Goal: Task Accomplishment & Management: Use online tool/utility

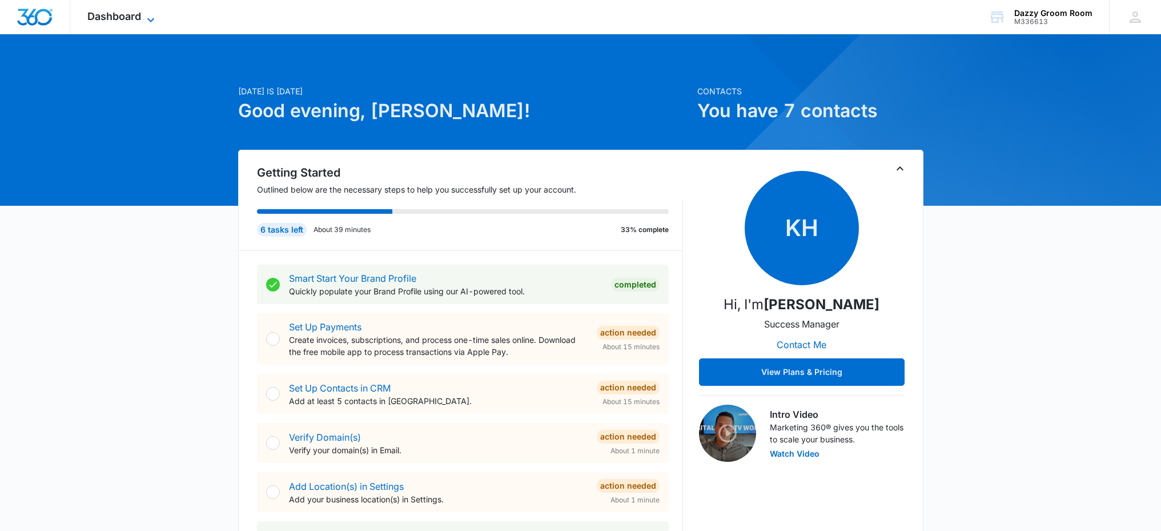
click at [100, 14] on span "Dashboard" at bounding box center [114, 16] width 54 height 12
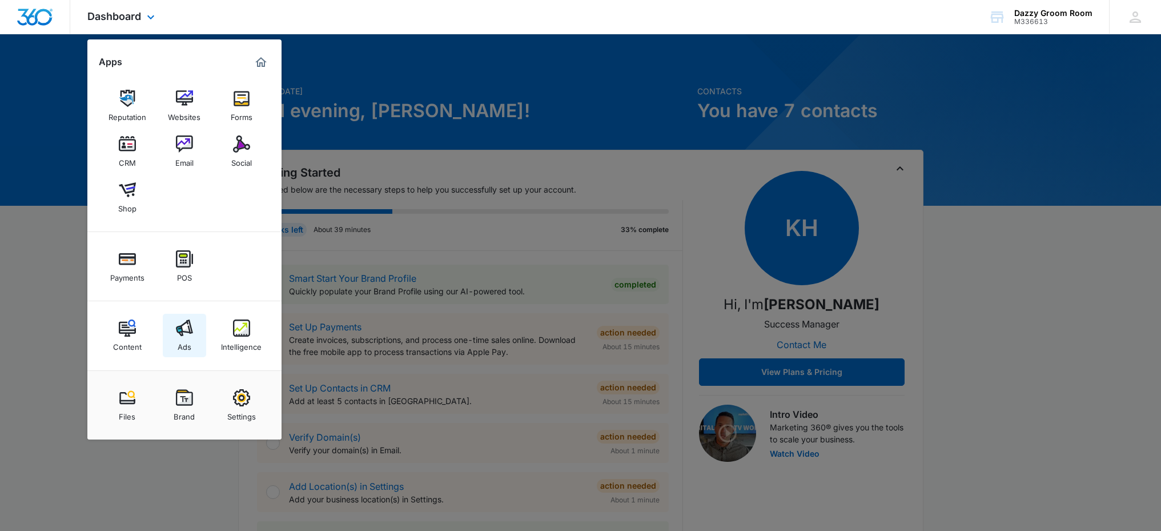
click at [189, 346] on div "Ads" at bounding box center [185, 343] width 14 height 15
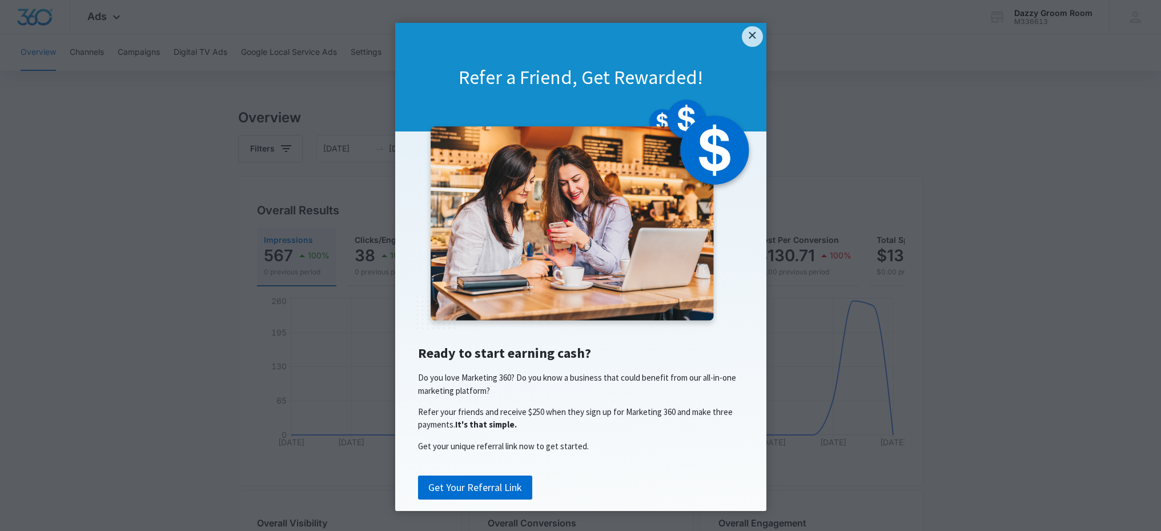
click at [760, 41] on div "Refer a Friend, Get Rewarded!" at bounding box center [580, 77] width 371 height 109
click at [755, 41] on link "×" at bounding box center [752, 36] width 21 height 21
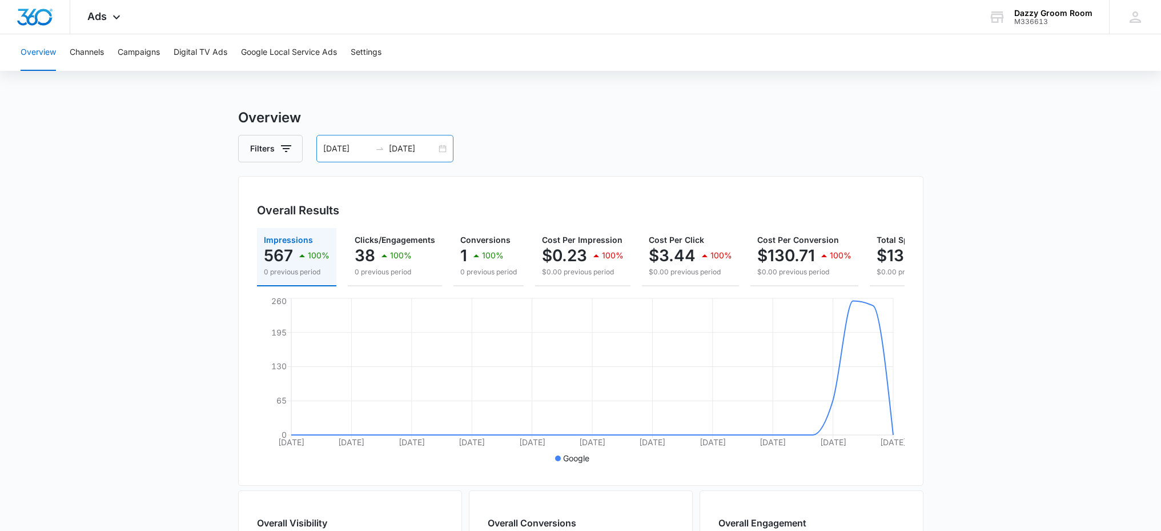
click at [443, 148] on div "[DATE] [DATE]" at bounding box center [384, 148] width 137 height 27
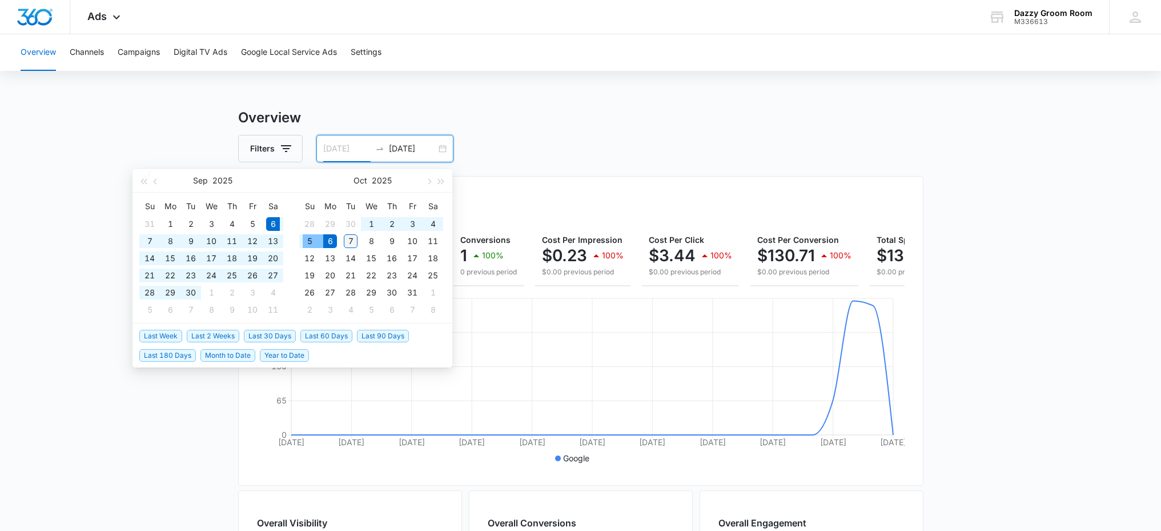
type input "[DATE]"
click at [348, 238] on div "7" at bounding box center [351, 241] width 14 height 14
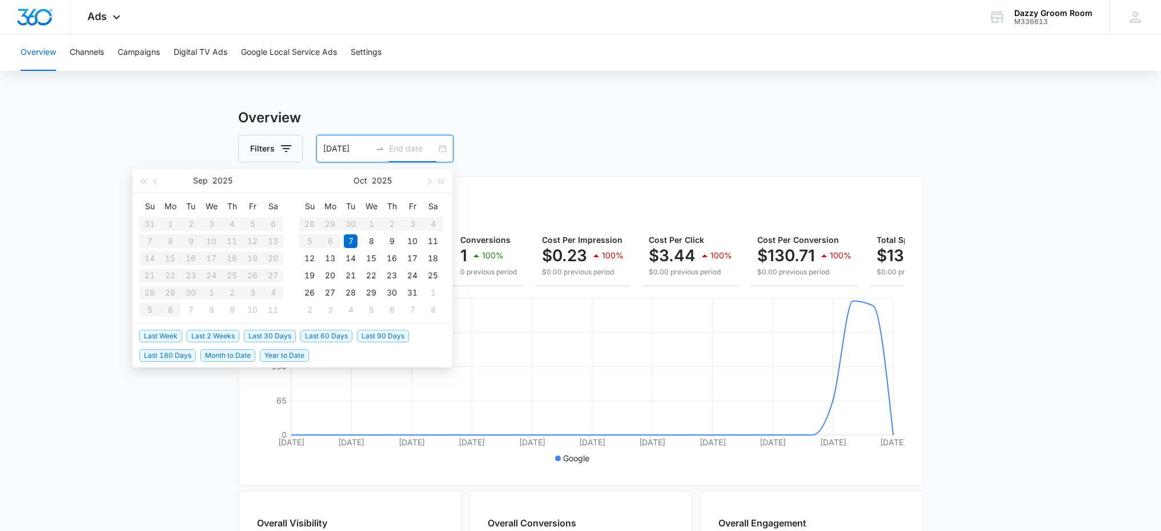
click at [348, 238] on div "7" at bounding box center [351, 241] width 14 height 14
type input "[DATE]"
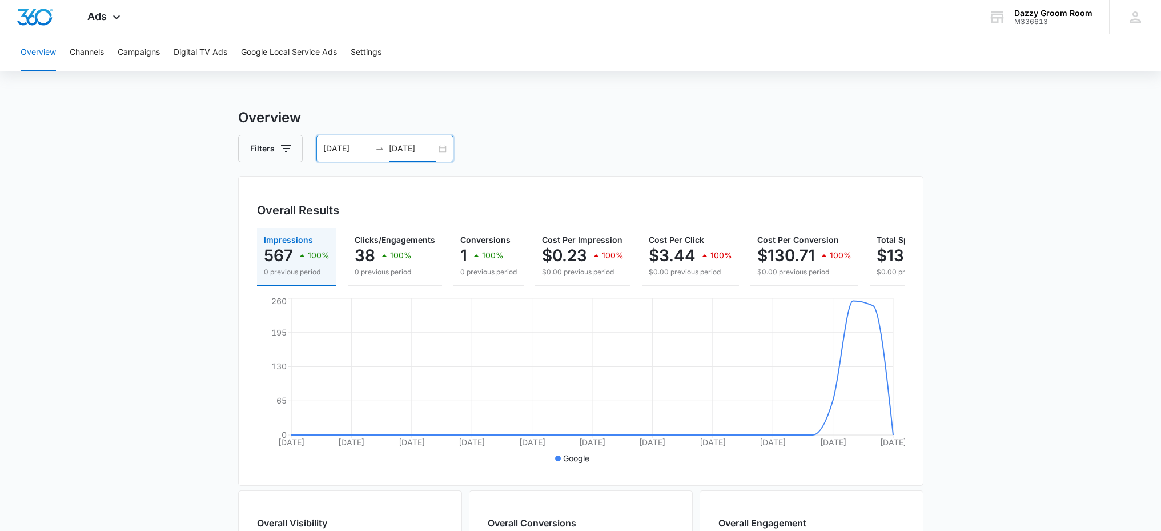
click at [440, 149] on div "[DATE] [DATE]" at bounding box center [384, 148] width 137 height 27
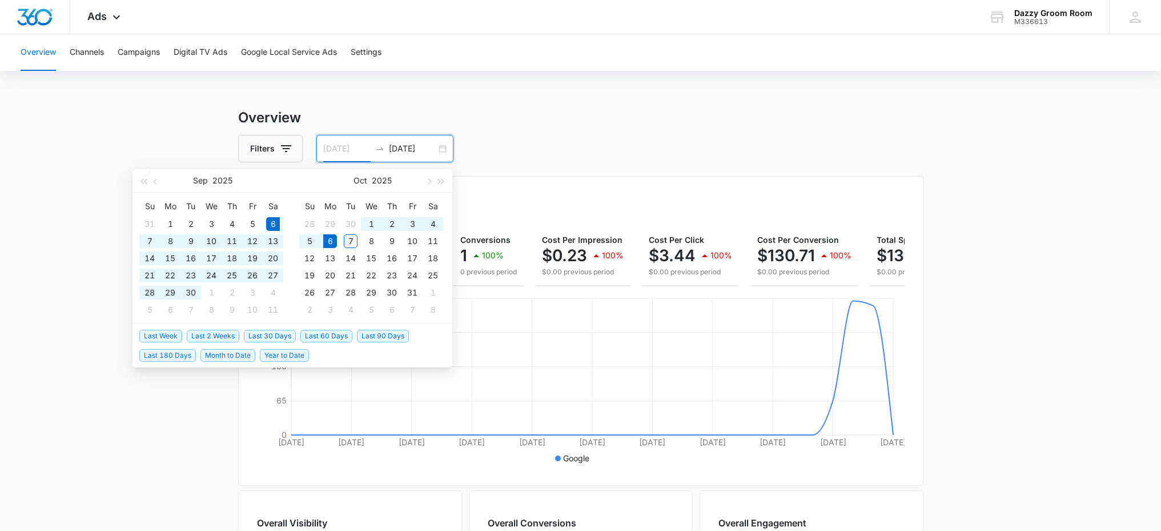
type input "[DATE]"
click at [351, 241] on div "7" at bounding box center [351, 241] width 14 height 14
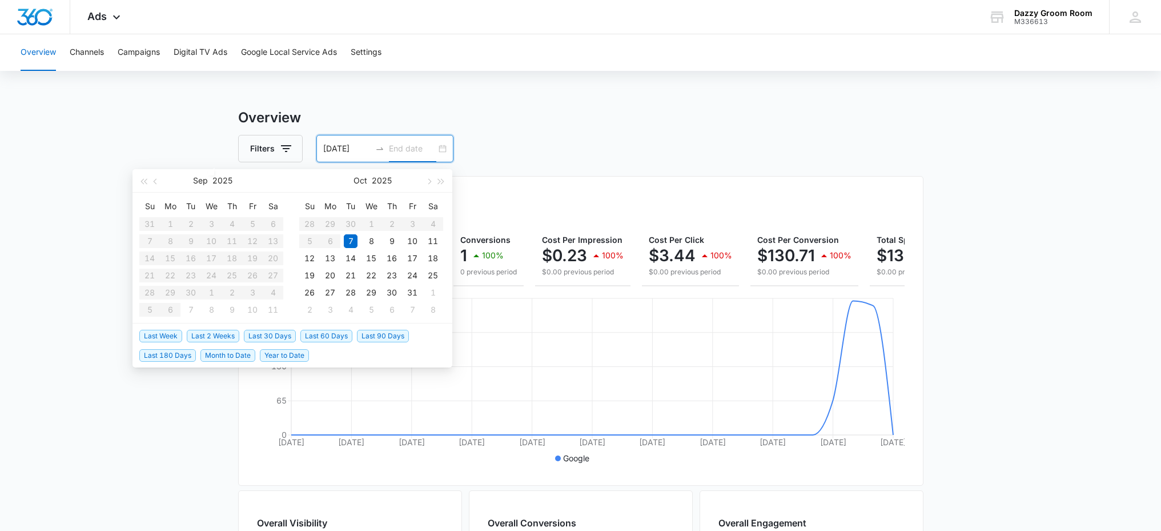
click at [351, 241] on div "7" at bounding box center [351, 241] width 14 height 14
type input "[DATE]"
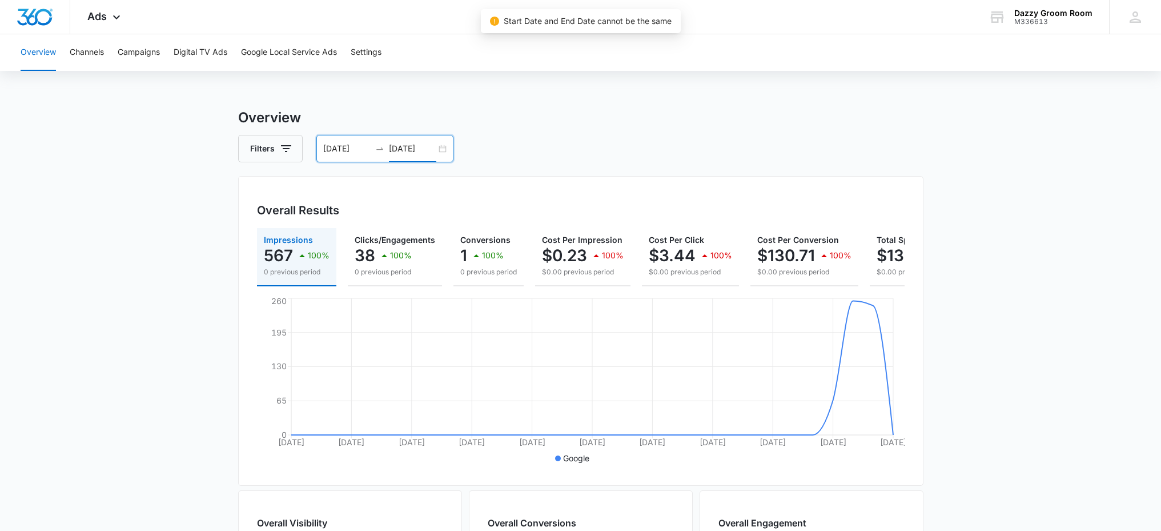
click at [403, 155] on div "[DATE] [DATE]" at bounding box center [384, 148] width 137 height 27
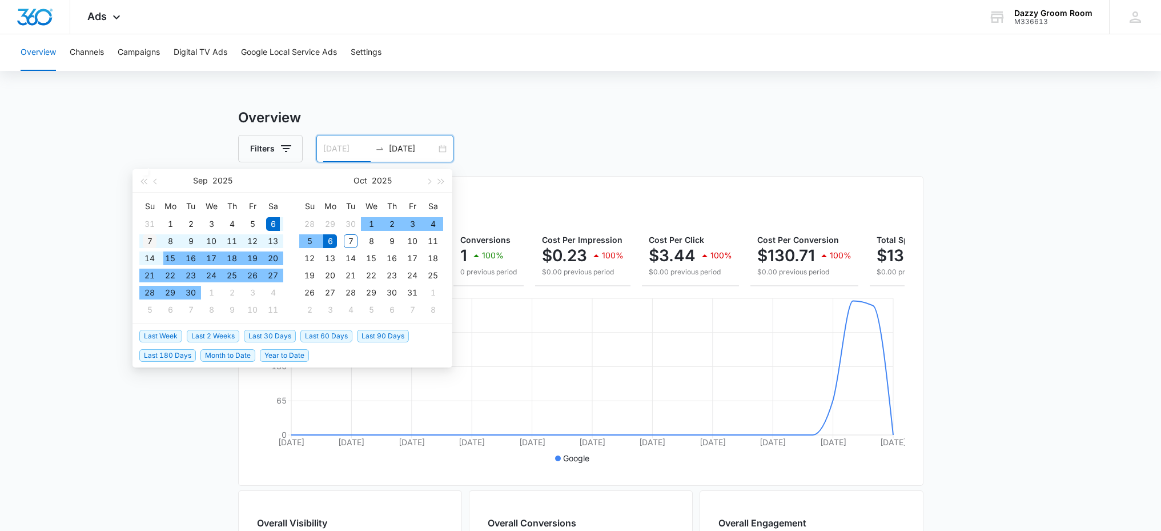
type input "[DATE]"
click at [151, 245] on div "7" at bounding box center [150, 241] width 14 height 14
type input "[DATE]"
click at [327, 240] on div "6" at bounding box center [330, 241] width 14 height 14
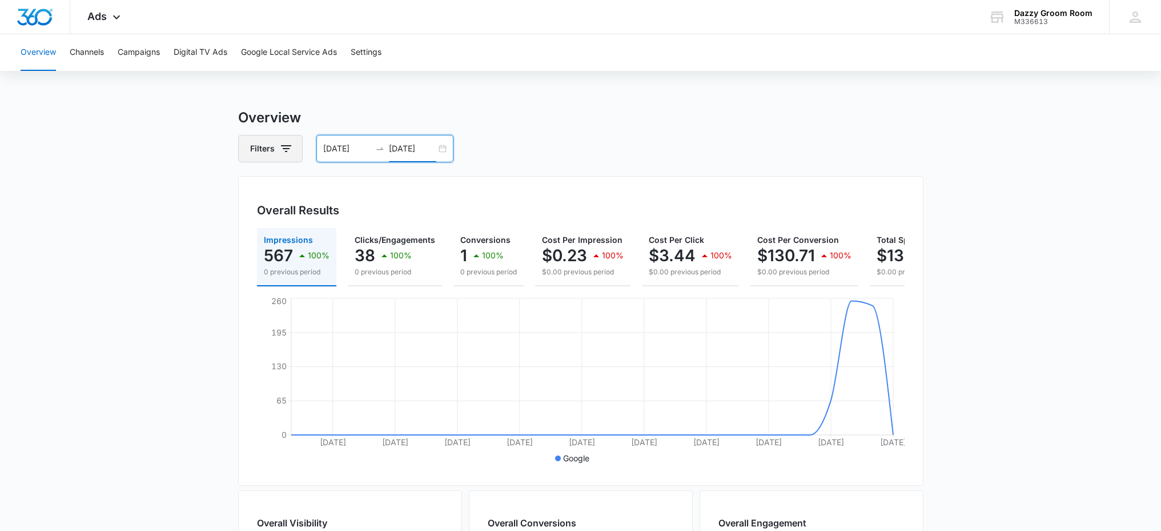
click at [283, 149] on icon "button" at bounding box center [286, 148] width 10 height 7
click at [335, 149] on input "[DATE]" at bounding box center [346, 148] width 47 height 13
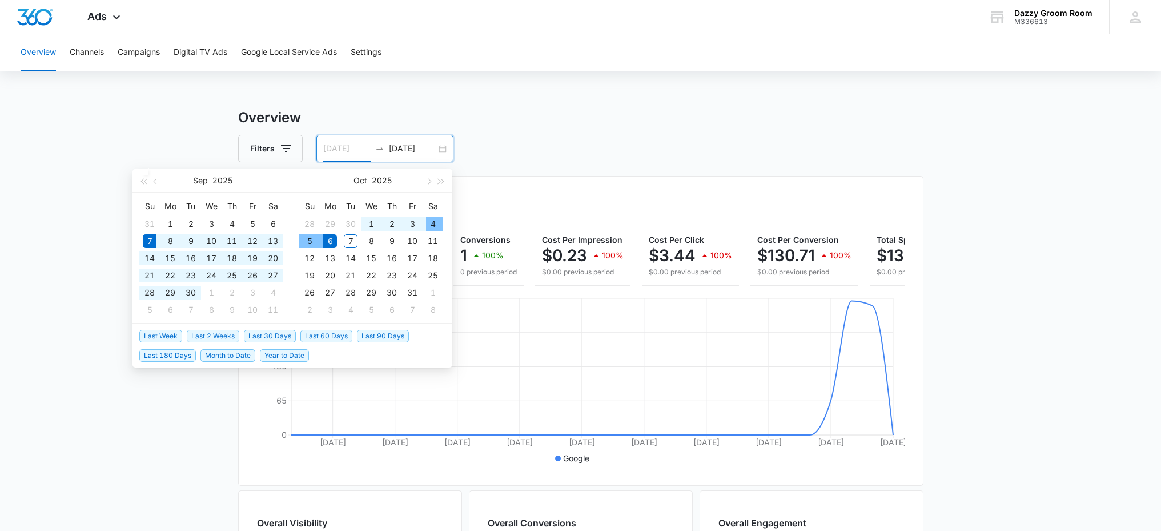
click at [434, 226] on div "4" at bounding box center [433, 224] width 14 height 14
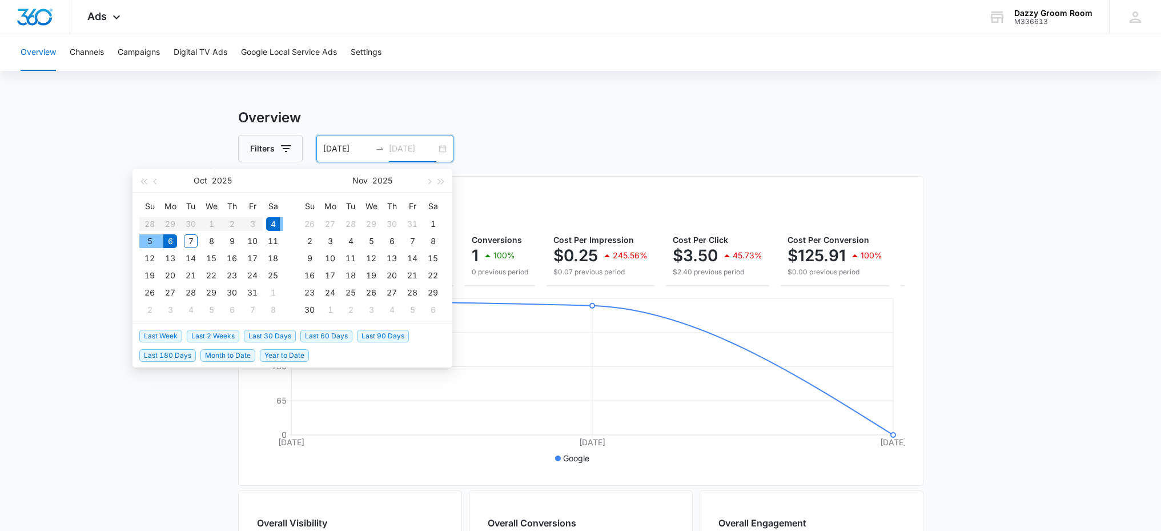
click at [173, 240] on div "6" at bounding box center [170, 241] width 14 height 14
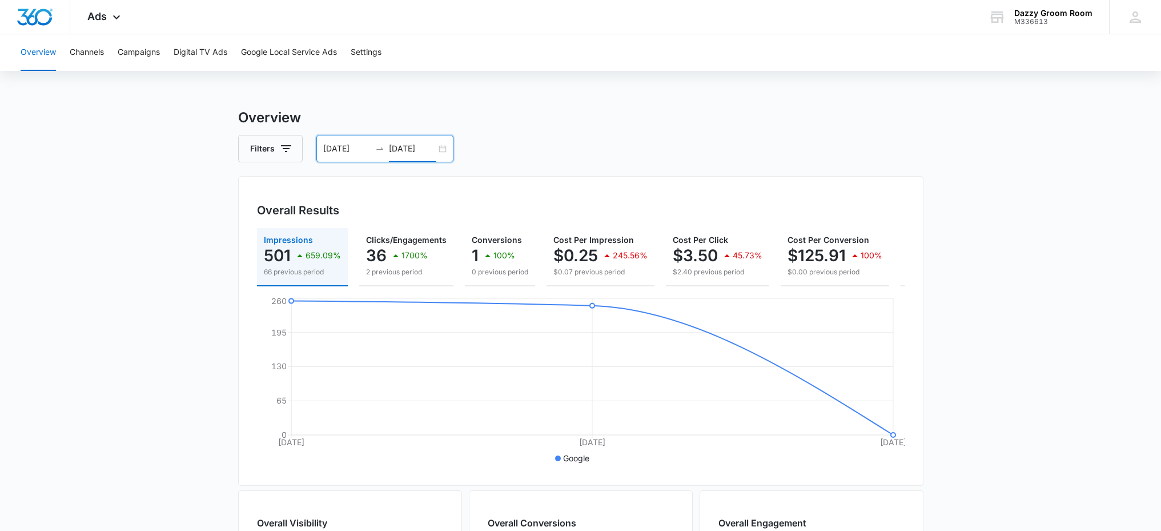
click at [440, 152] on div "[DATE] [DATE]" at bounding box center [384, 148] width 137 height 27
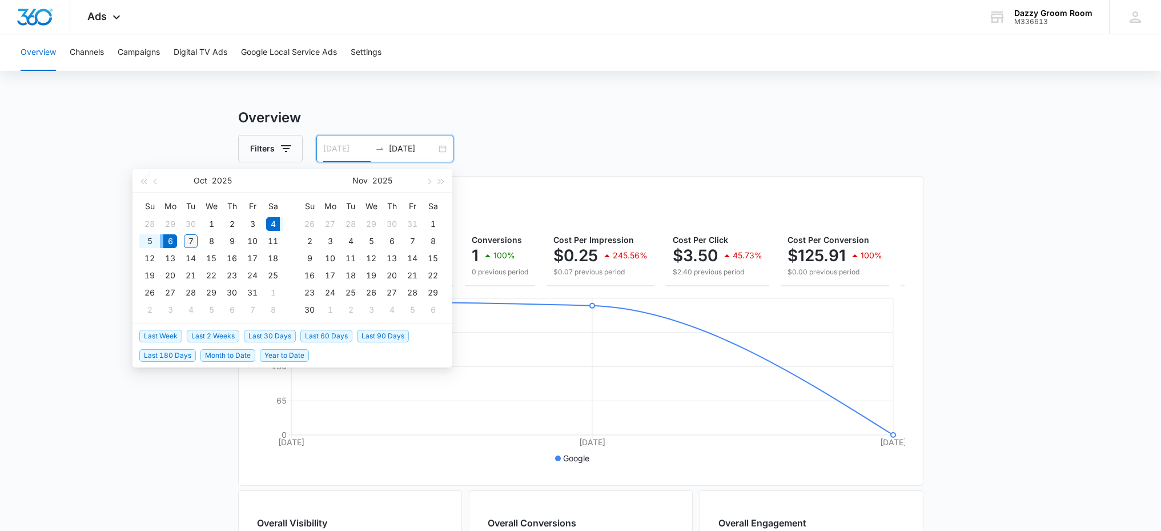
type input "[DATE]"
click at [189, 243] on div "7" at bounding box center [191, 241] width 14 height 14
click at [172, 242] on table "Su Mo Tu We Th Fr Sa 28 29 30 1 2 3 4 5 6 7 8 9 10 11 12 13 14 15 16 17 18 19 2…" at bounding box center [211, 257] width 144 height 121
type input "[DATE]"
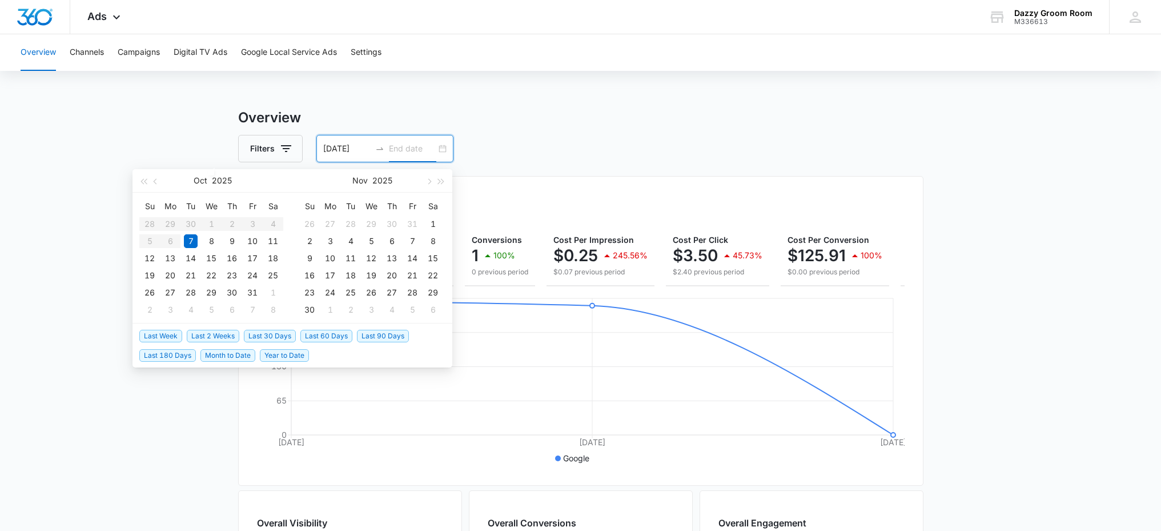
type input "[DATE]"
click at [420, 110] on h3 "Overview" at bounding box center [580, 117] width 685 height 21
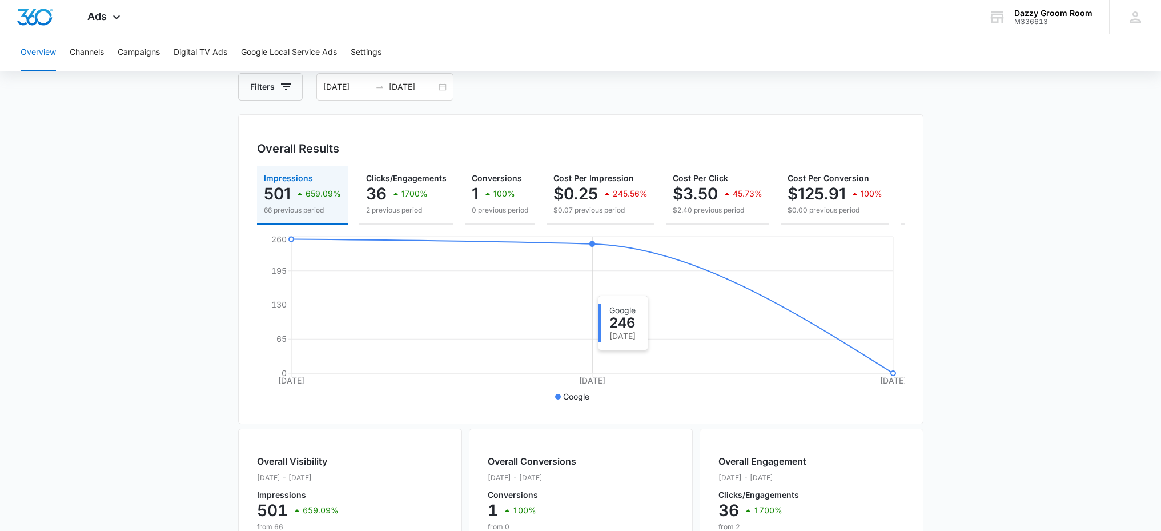
scroll to position [61, 0]
click at [143, 49] on button "Campaigns" at bounding box center [139, 52] width 42 height 37
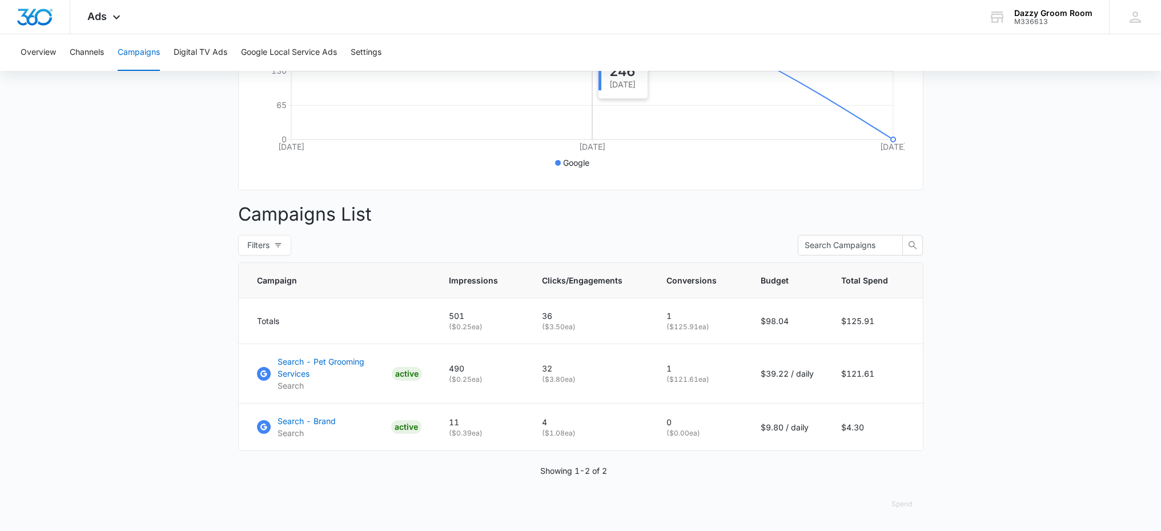
scroll to position [304, 0]
click at [286, 246] on button "Filters" at bounding box center [264, 244] width 53 height 21
click at [342, 239] on div "Filters Viewing : All Active Paused Clear All" at bounding box center [580, 244] width 685 height 21
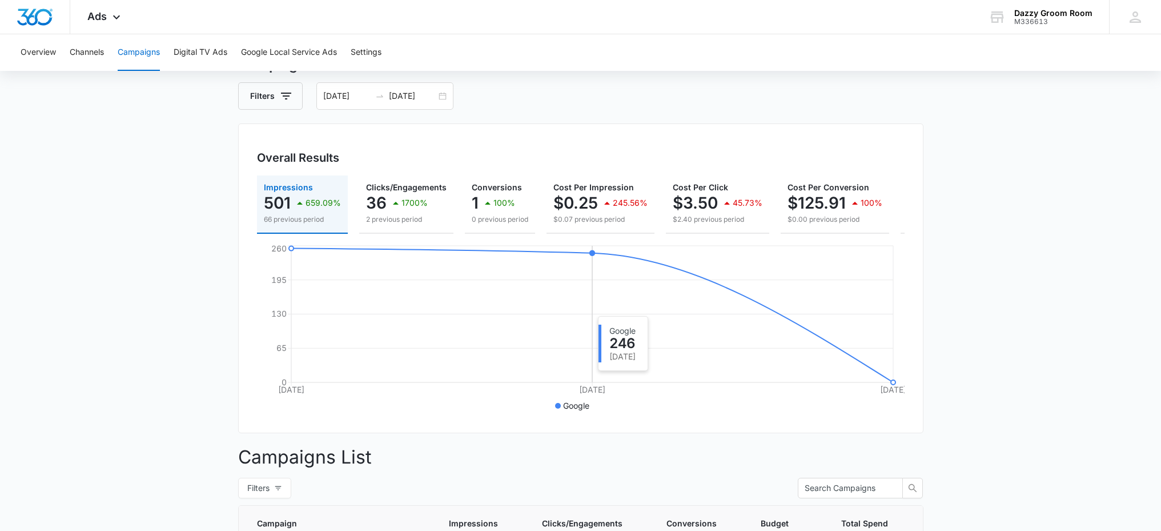
scroll to position [0, 0]
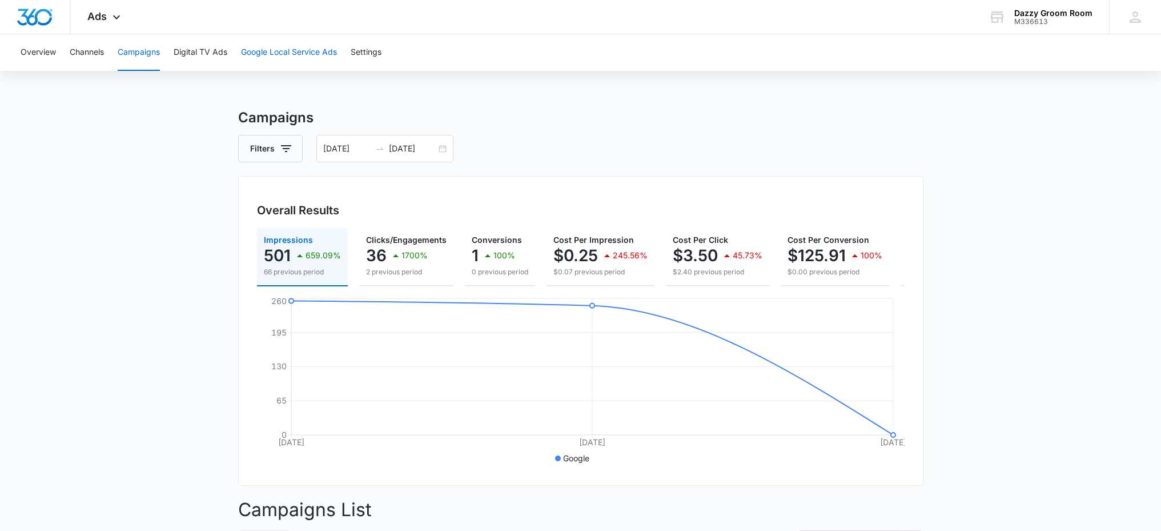
click at [329, 57] on button "Google Local Service Ads" at bounding box center [289, 52] width 96 height 37
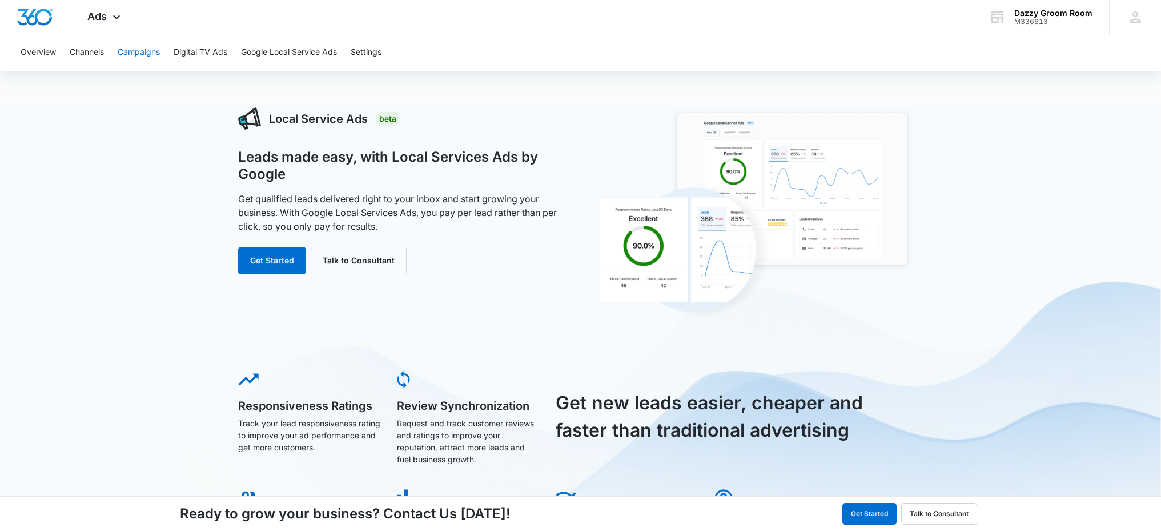
click at [126, 54] on button "Campaigns" at bounding box center [139, 52] width 42 height 37
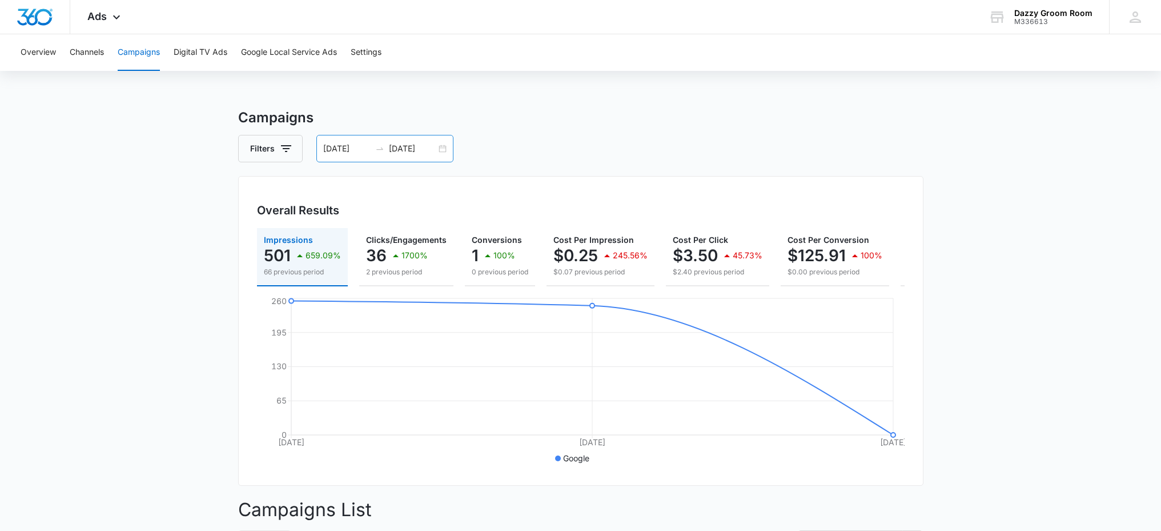
click at [440, 148] on div "[DATE] [DATE]" at bounding box center [384, 148] width 137 height 27
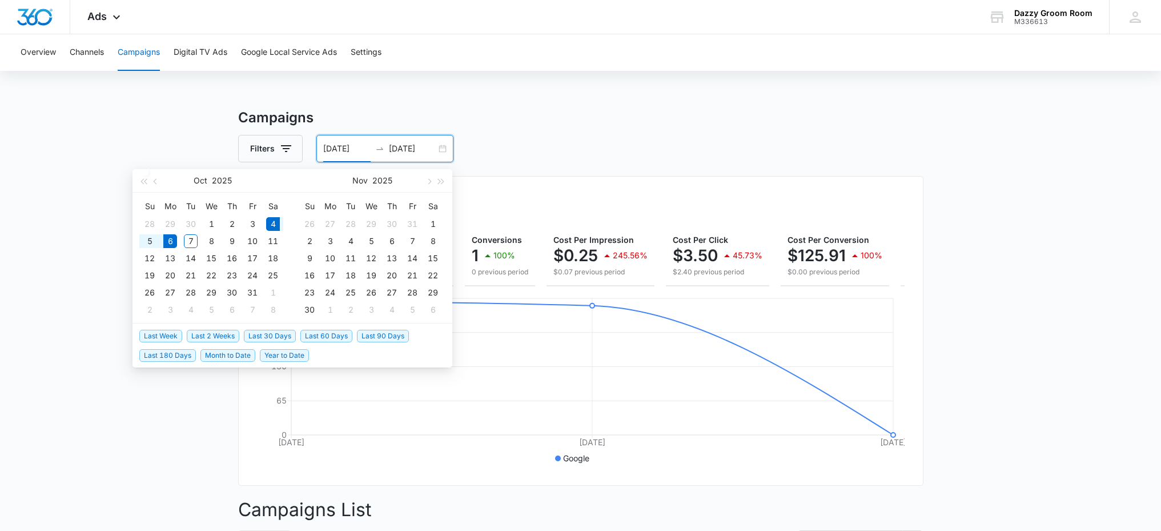
click at [479, 159] on div "Filters [DATE] [DATE]" at bounding box center [580, 148] width 685 height 27
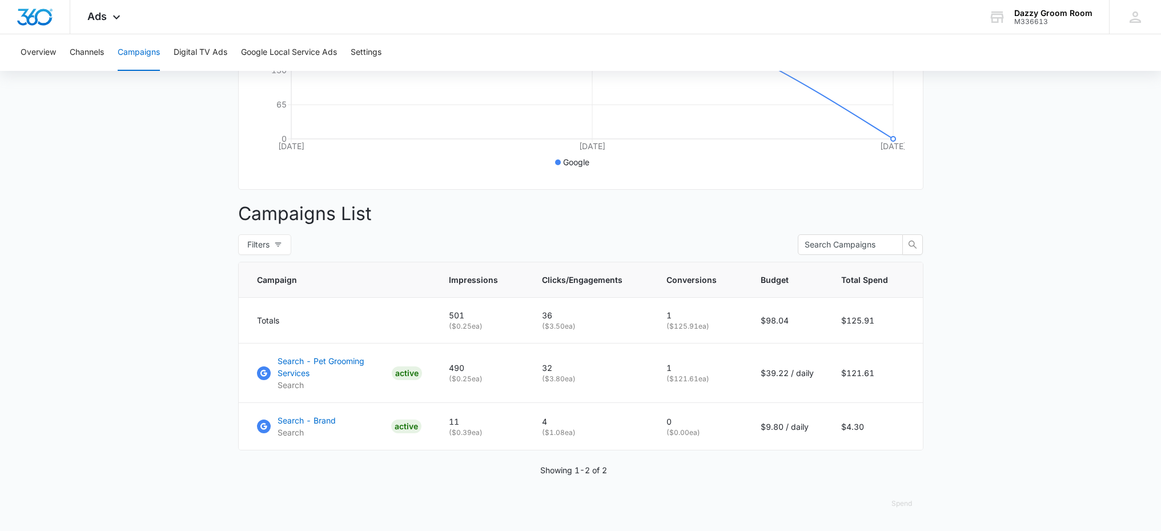
scroll to position [304, 0]
